Goal: Entertainment & Leisure: Consume media (video, audio)

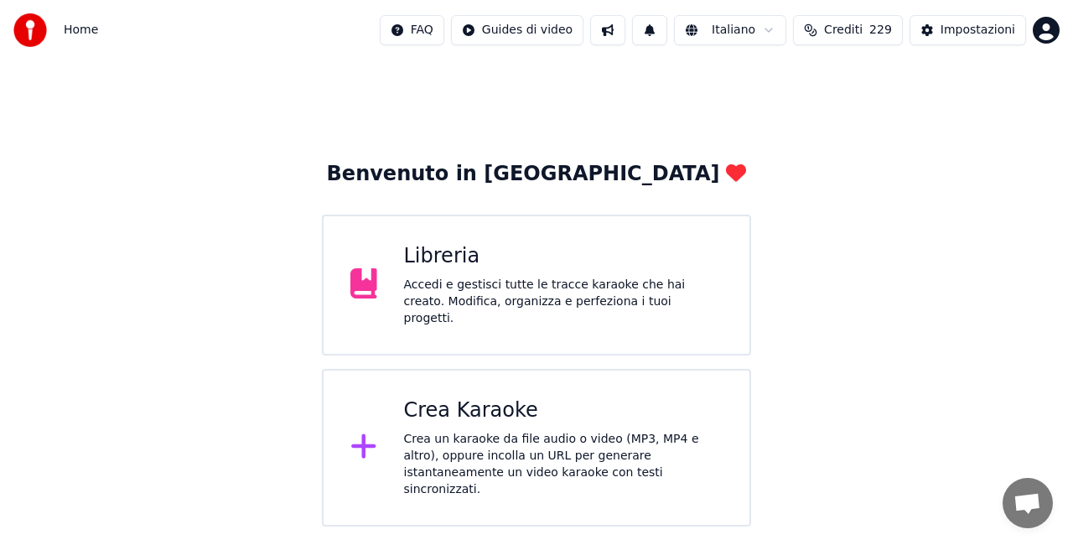
click at [582, 290] on div "Accedi e gestisci tutte le tracce karaoke che hai creato. Modifica, organizza e…" at bounding box center [563, 302] width 319 height 50
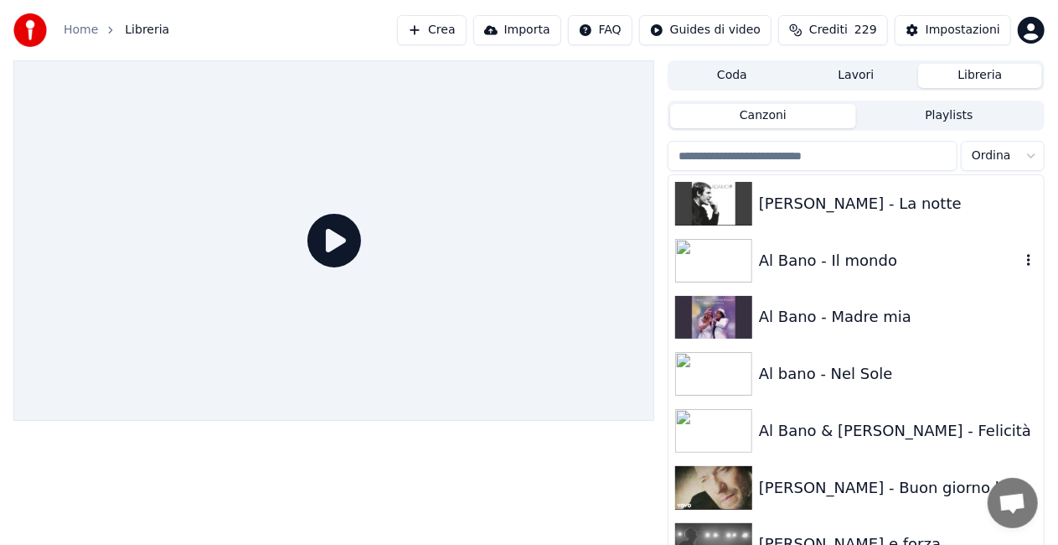
click at [901, 264] on div "Al Bano - Il mondo" at bounding box center [889, 260] width 261 height 23
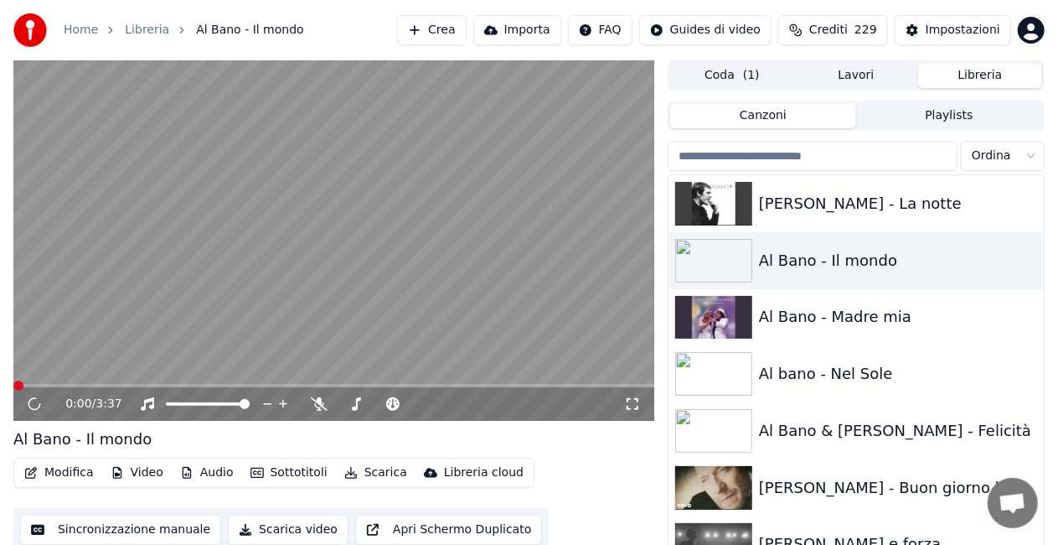
click at [634, 408] on icon at bounding box center [632, 403] width 17 height 13
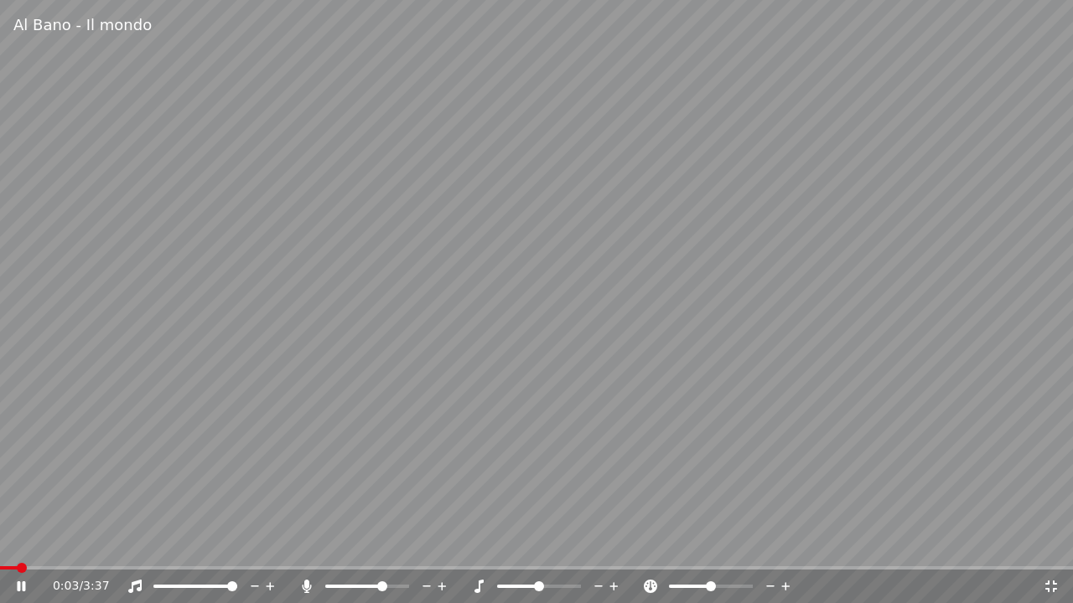
click at [385, 544] on span at bounding box center [382, 587] width 10 height 10
click at [34, 544] on span at bounding box center [17, 567] width 34 height 3
click at [300, 544] on icon at bounding box center [306, 586] width 17 height 13
click at [188, 544] on div at bounding box center [210, 586] width 135 height 17
click at [194, 544] on span at bounding box center [173, 586] width 40 height 3
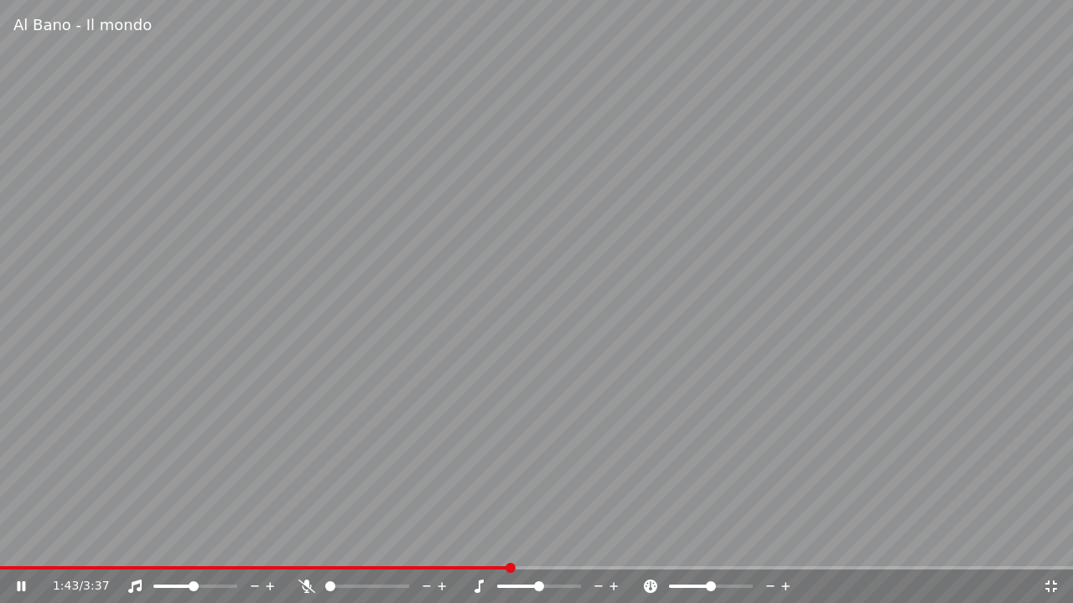
click at [672, 220] on video at bounding box center [536, 301] width 1073 height 603
click at [1053, 544] on icon at bounding box center [1051, 587] width 12 height 12
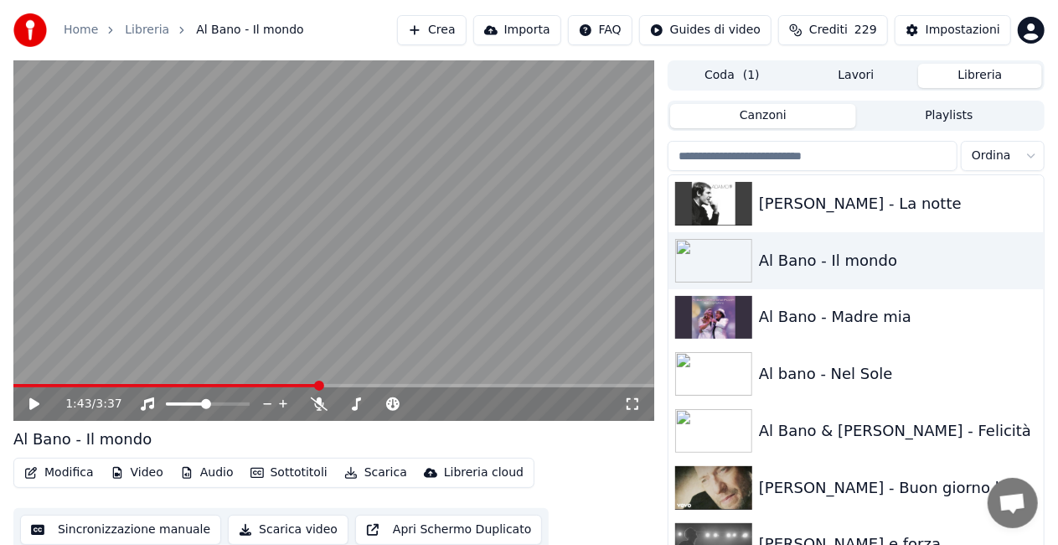
click at [871, 154] on input "search" at bounding box center [813, 156] width 290 height 30
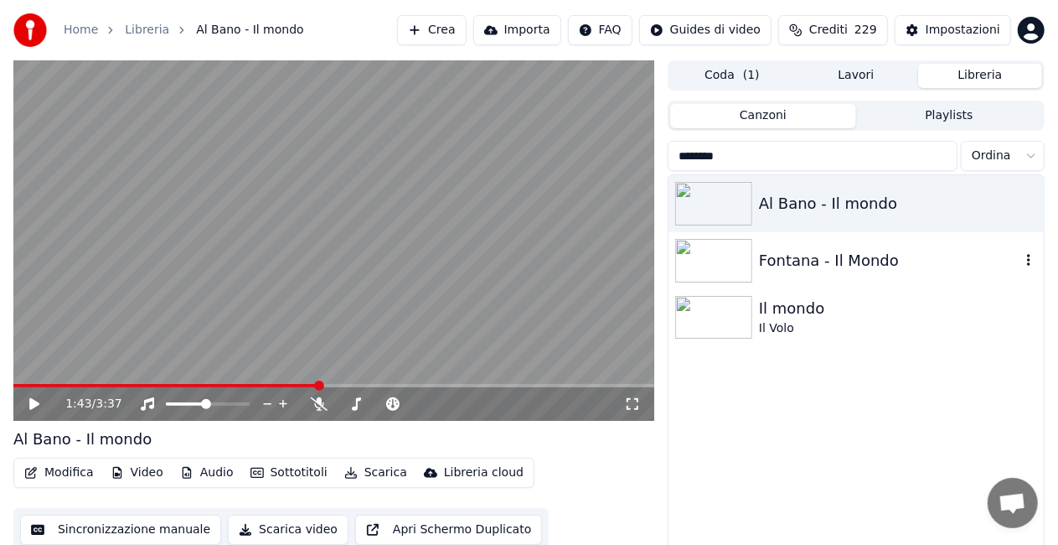
type input "********"
click at [865, 264] on div "Fontana - Il Mondo" at bounding box center [889, 260] width 261 height 23
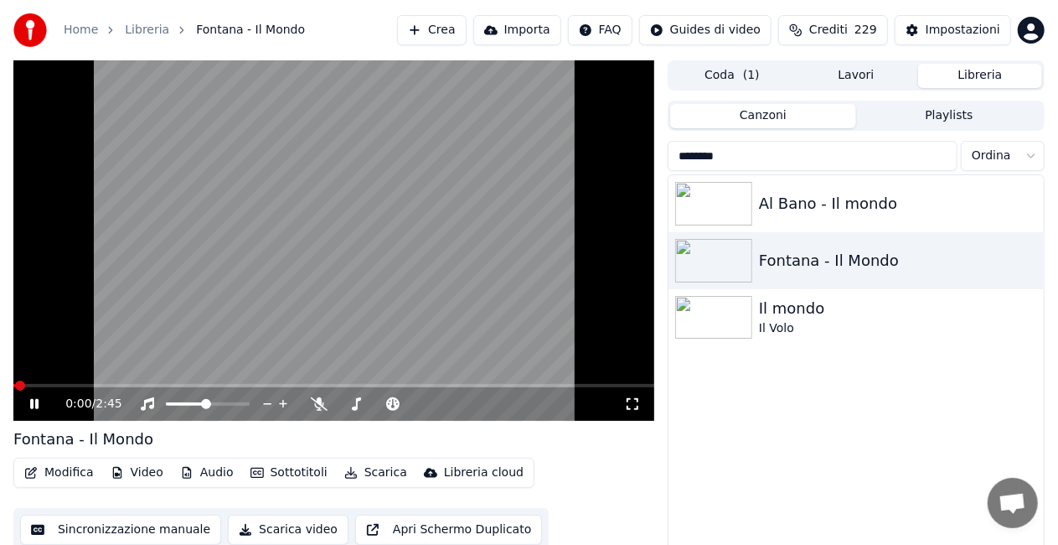
click at [639, 398] on icon at bounding box center [632, 403] width 17 height 13
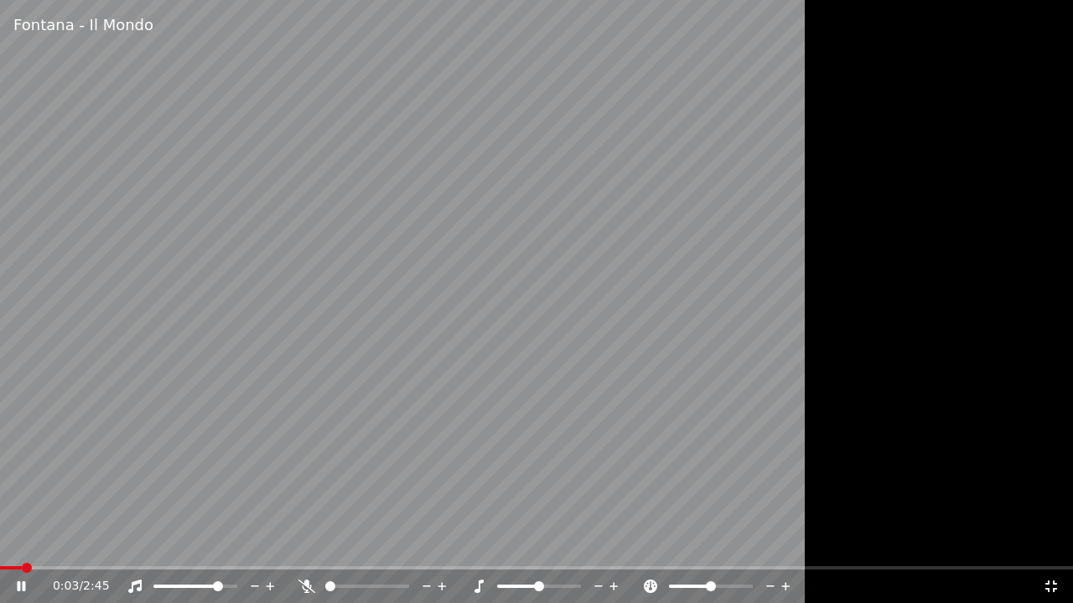
click at [223, 544] on span at bounding box center [218, 587] width 10 height 10
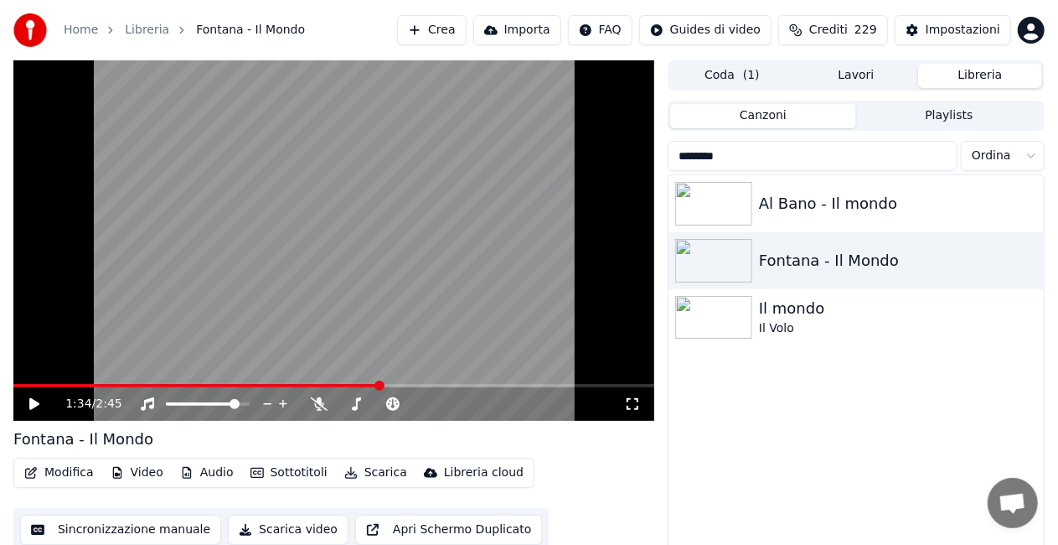
click at [940, 157] on input "********" at bounding box center [813, 156] width 290 height 30
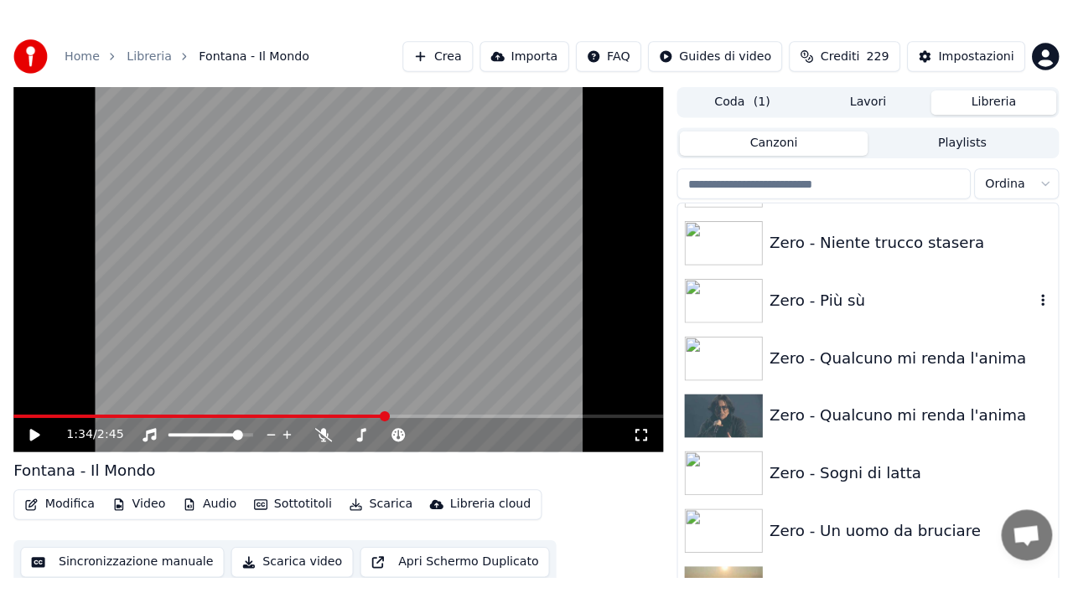
scroll to position [23842, 0]
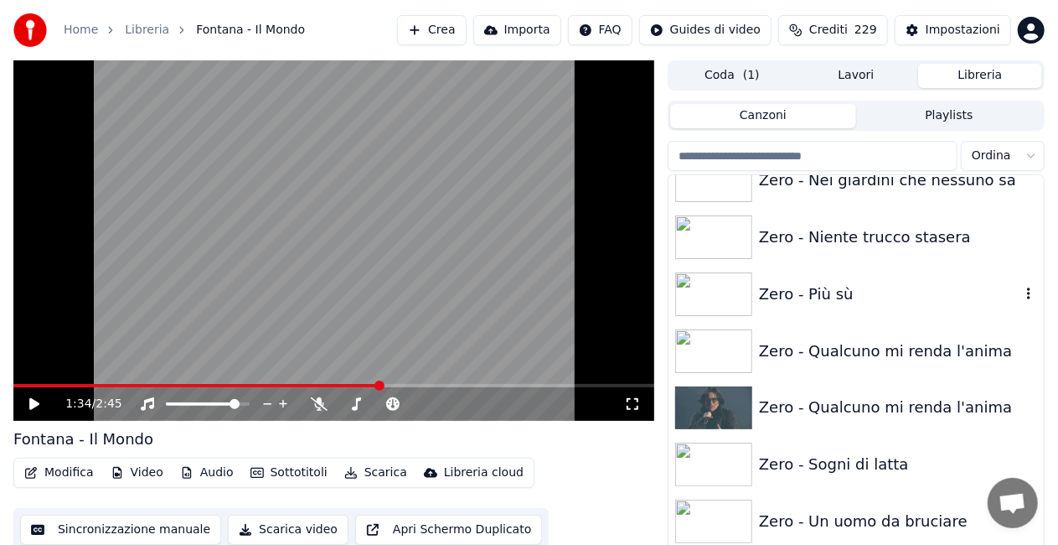
click at [855, 283] on div "Zero - Più sù" at bounding box center [889, 293] width 261 height 23
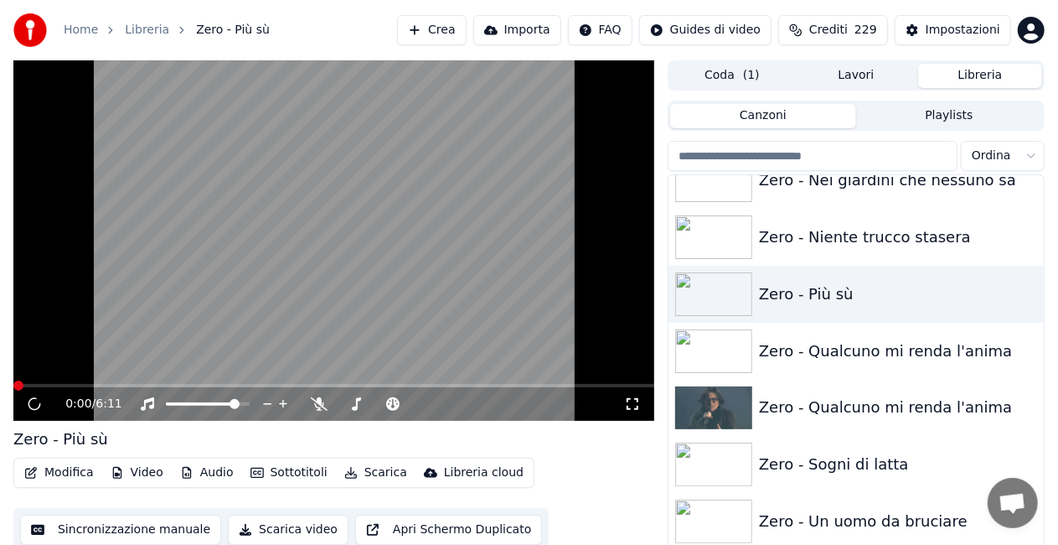
click at [632, 414] on div "0:00 / 6:11" at bounding box center [333, 404] width 641 height 34
click at [631, 407] on icon at bounding box center [632, 403] width 17 height 13
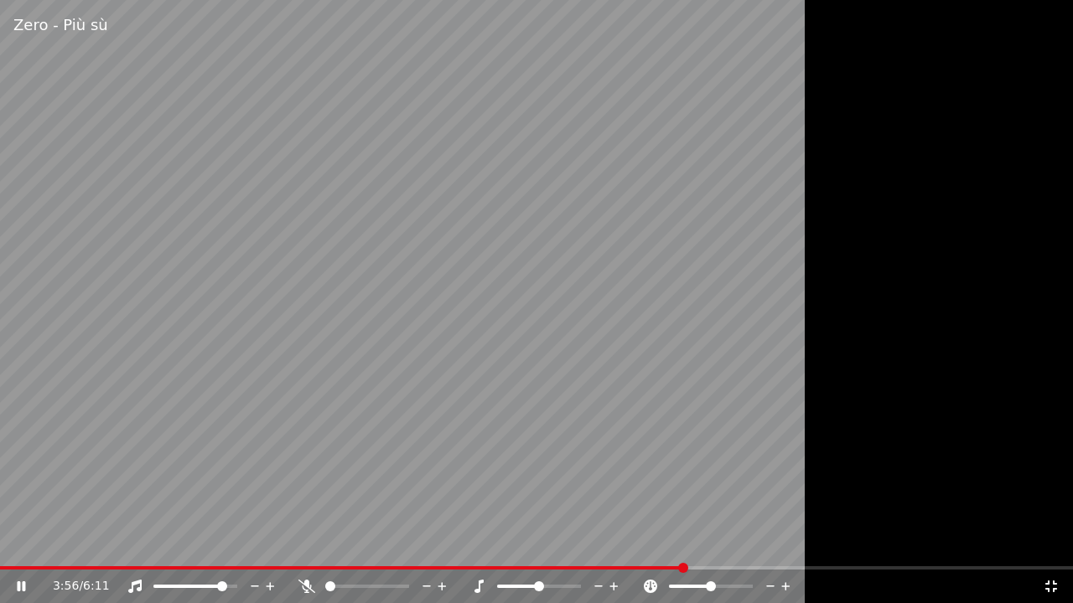
click at [136, 544] on video at bounding box center [536, 301] width 1073 height 603
click at [131, 544] on div "3:56 / 6:11" at bounding box center [536, 587] width 1073 height 34
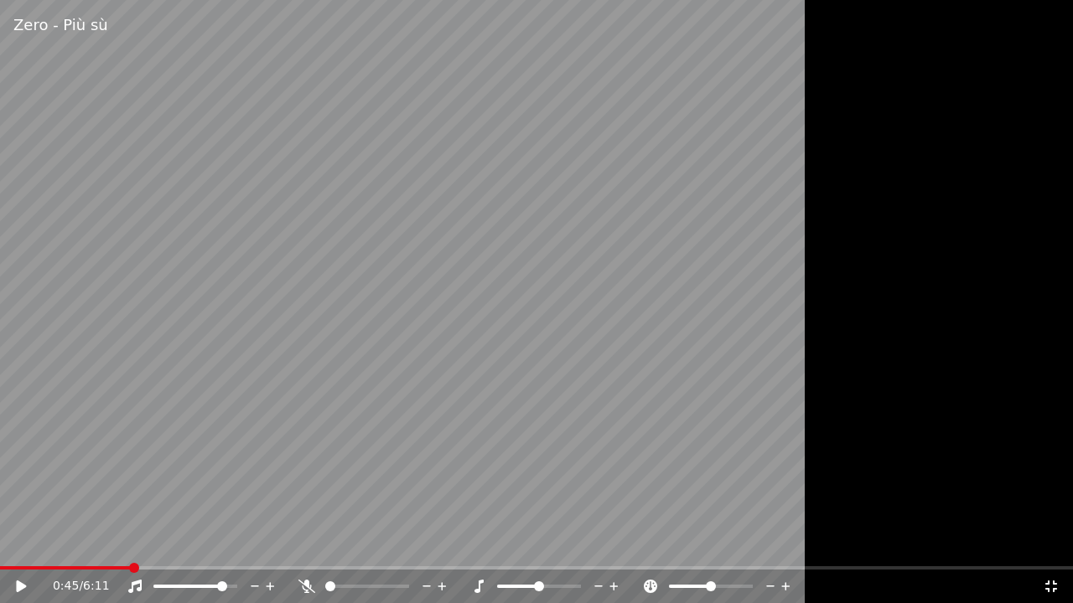
click at [130, 544] on span at bounding box center [65, 567] width 130 height 3
click at [160, 510] on video at bounding box center [536, 301] width 1073 height 603
click at [190, 544] on video at bounding box center [536, 301] width 1073 height 603
click at [194, 544] on span at bounding box center [536, 567] width 1073 height 3
click at [292, 544] on div "1:07 / 6:11" at bounding box center [548, 586] width 990 height 17
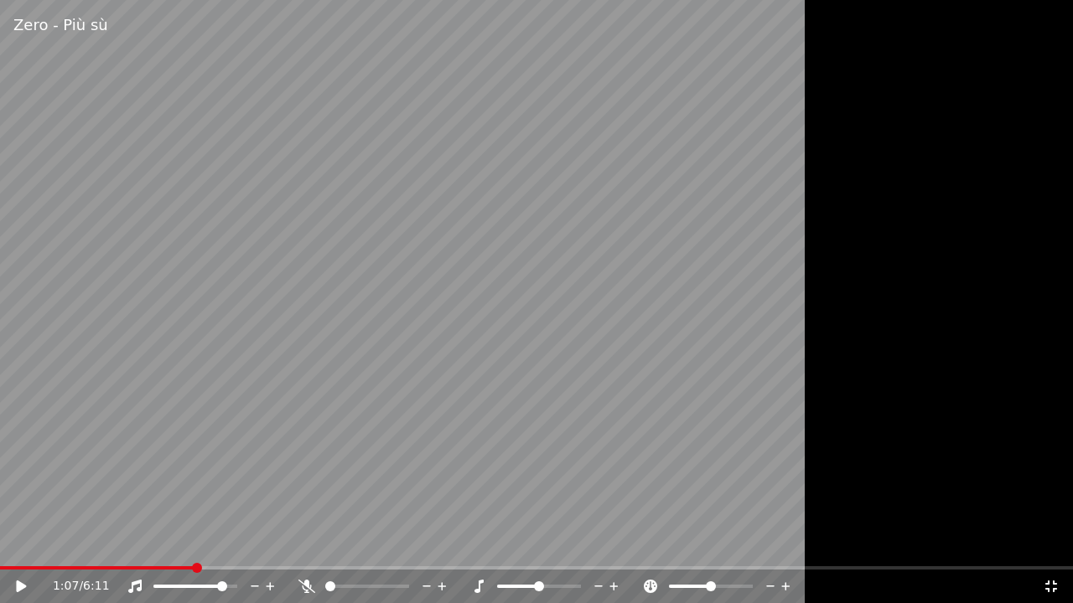
click at [300, 544] on div at bounding box center [374, 586] width 152 height 17
click at [300, 544] on icon at bounding box center [306, 586] width 17 height 13
click at [306, 461] on video at bounding box center [536, 301] width 1073 height 603
click at [12, 544] on span at bounding box center [6, 567] width 12 height 3
click at [308, 544] on div at bounding box center [374, 586] width 152 height 17
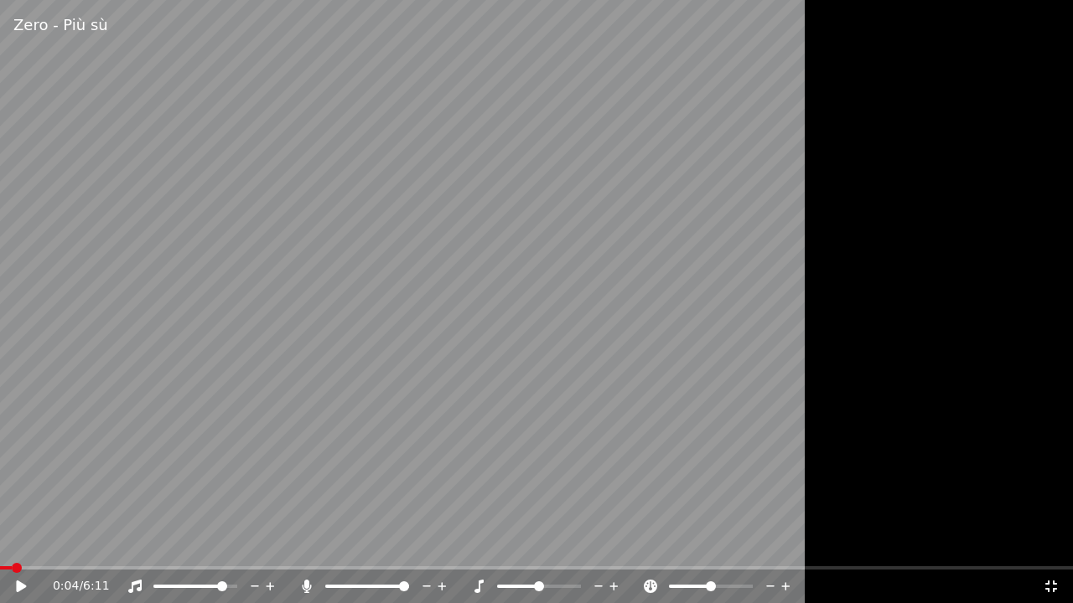
click at [309, 544] on icon at bounding box center [306, 586] width 17 height 13
